Goal: Information Seeking & Learning: Learn about a topic

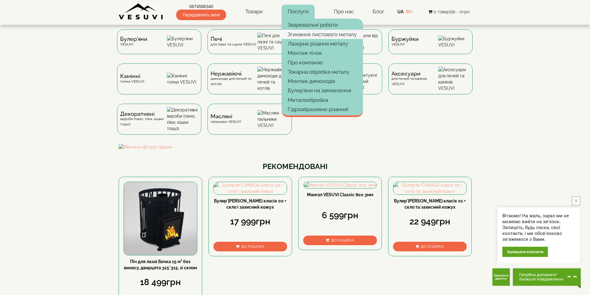
click at [303, 35] on link "Згинання листового металу" at bounding box center [322, 34] width 81 height 9
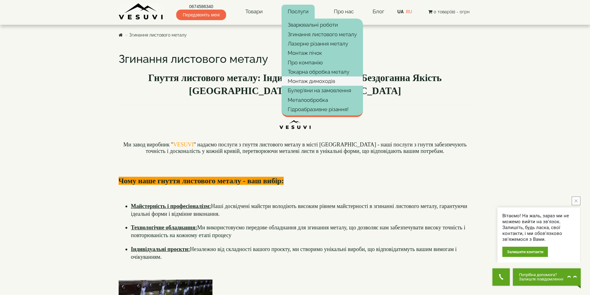
click at [308, 83] on link "Монтаж димоходів" at bounding box center [322, 81] width 81 height 9
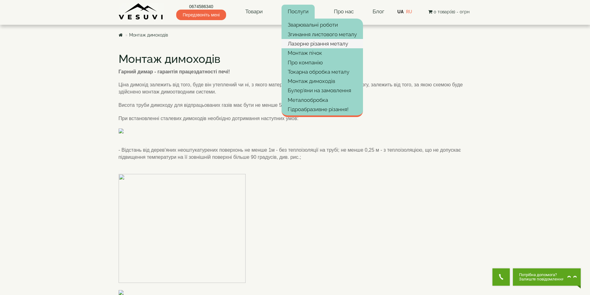
click at [306, 45] on link "Лазерне різання металу" at bounding box center [322, 43] width 81 height 9
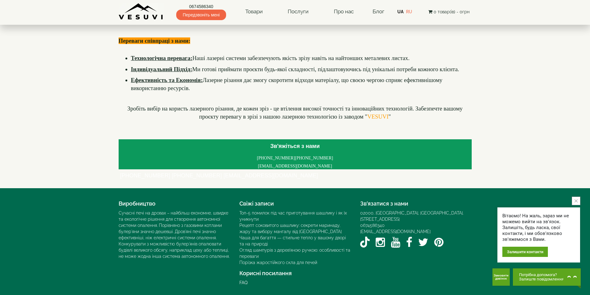
scroll to position [350, 0]
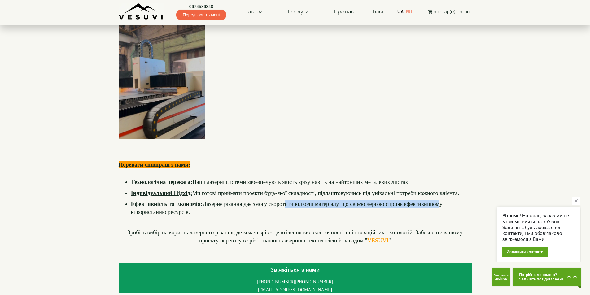
drag, startPoint x: 287, startPoint y: 205, endPoint x: 440, endPoint y: 204, distance: 153.0
click at [440, 204] on span "Ефективність та Економія: Лазерне різання дає змогу скоротити відходи матеріалу…" at bounding box center [287, 208] width 313 height 15
click at [574, 201] on button "close button" at bounding box center [576, 201] width 9 height 9
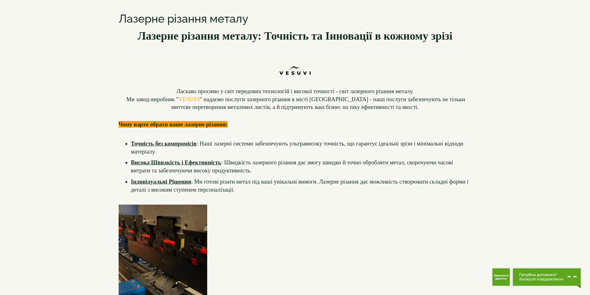
scroll to position [0, 0]
